Goal: Navigation & Orientation: Find specific page/section

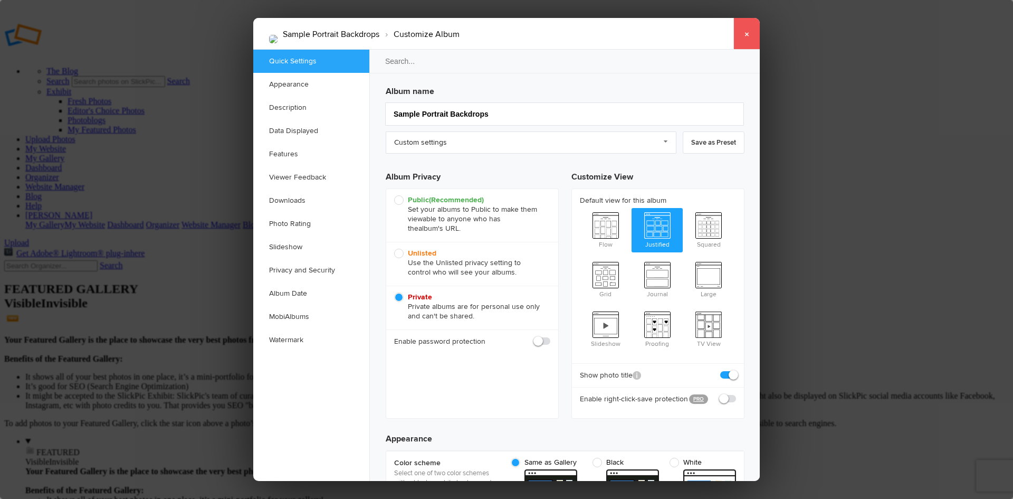
click at [751, 34] on link "×" at bounding box center [747, 34] width 26 height 32
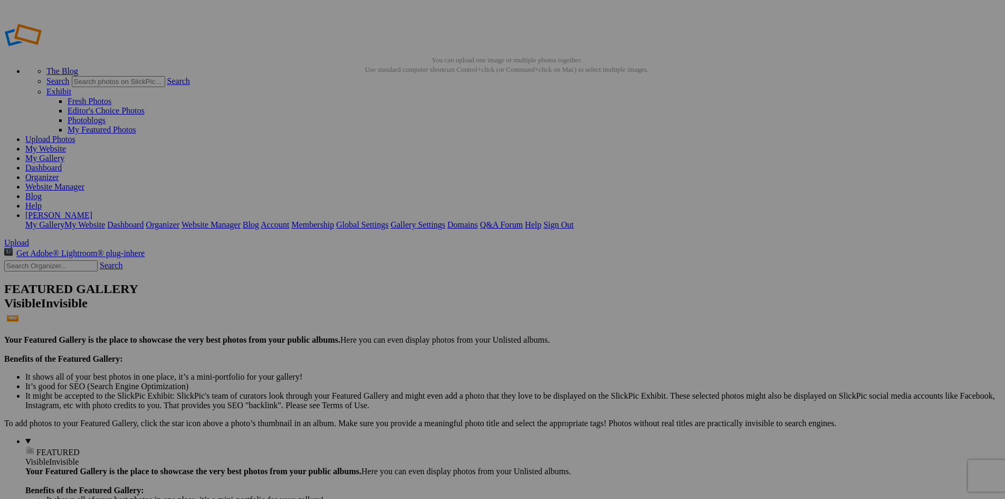
click at [84, 182] on link "Website Manager" at bounding box center [54, 186] width 59 height 9
